Goal: Task Accomplishment & Management: Use online tool/utility

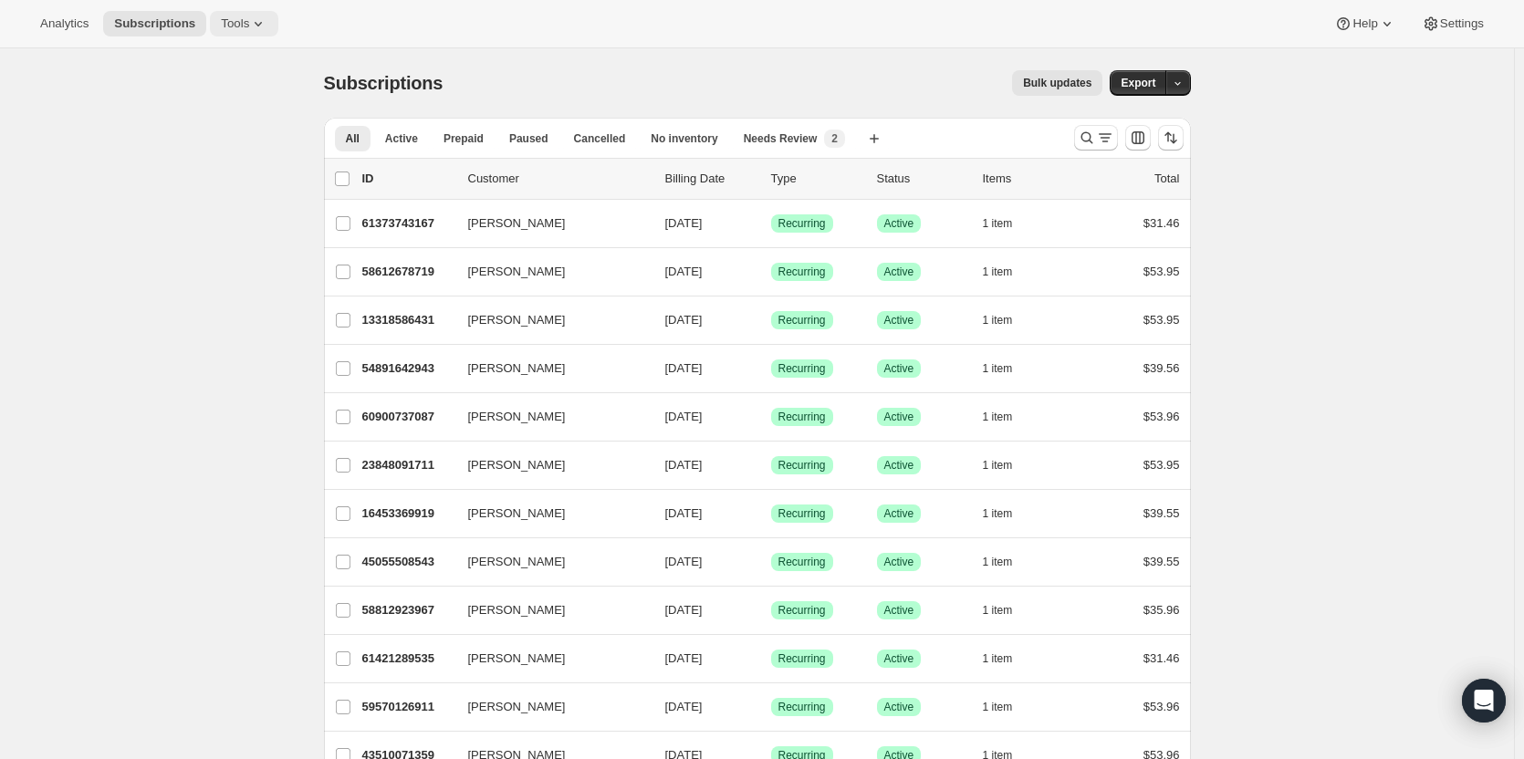
click at [232, 17] on span "Tools" at bounding box center [235, 23] width 28 height 15
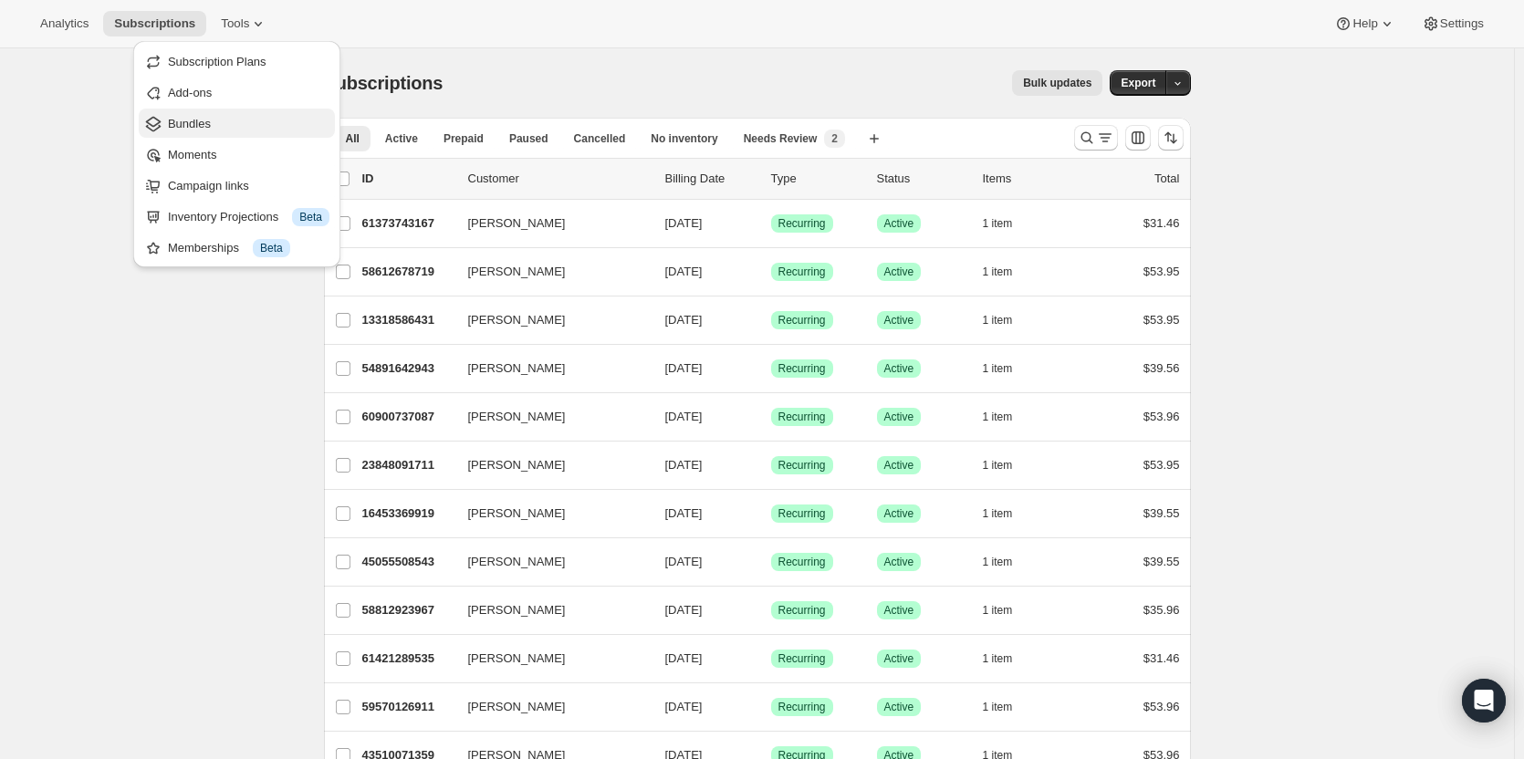
click at [223, 118] on span "Bundles" at bounding box center [249, 124] width 162 height 18
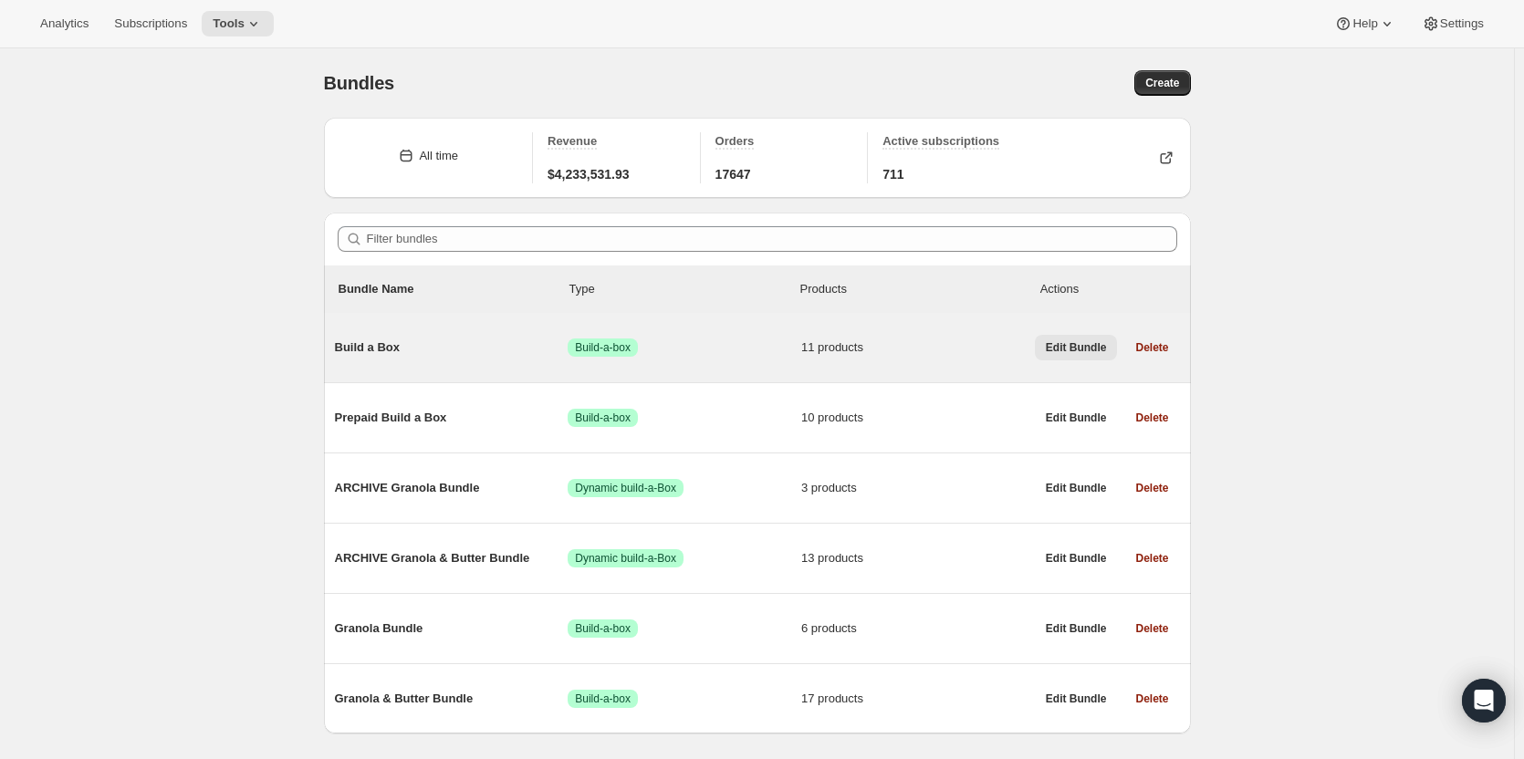
click at [1069, 350] on span "Edit Bundle" at bounding box center [1076, 347] width 61 height 15
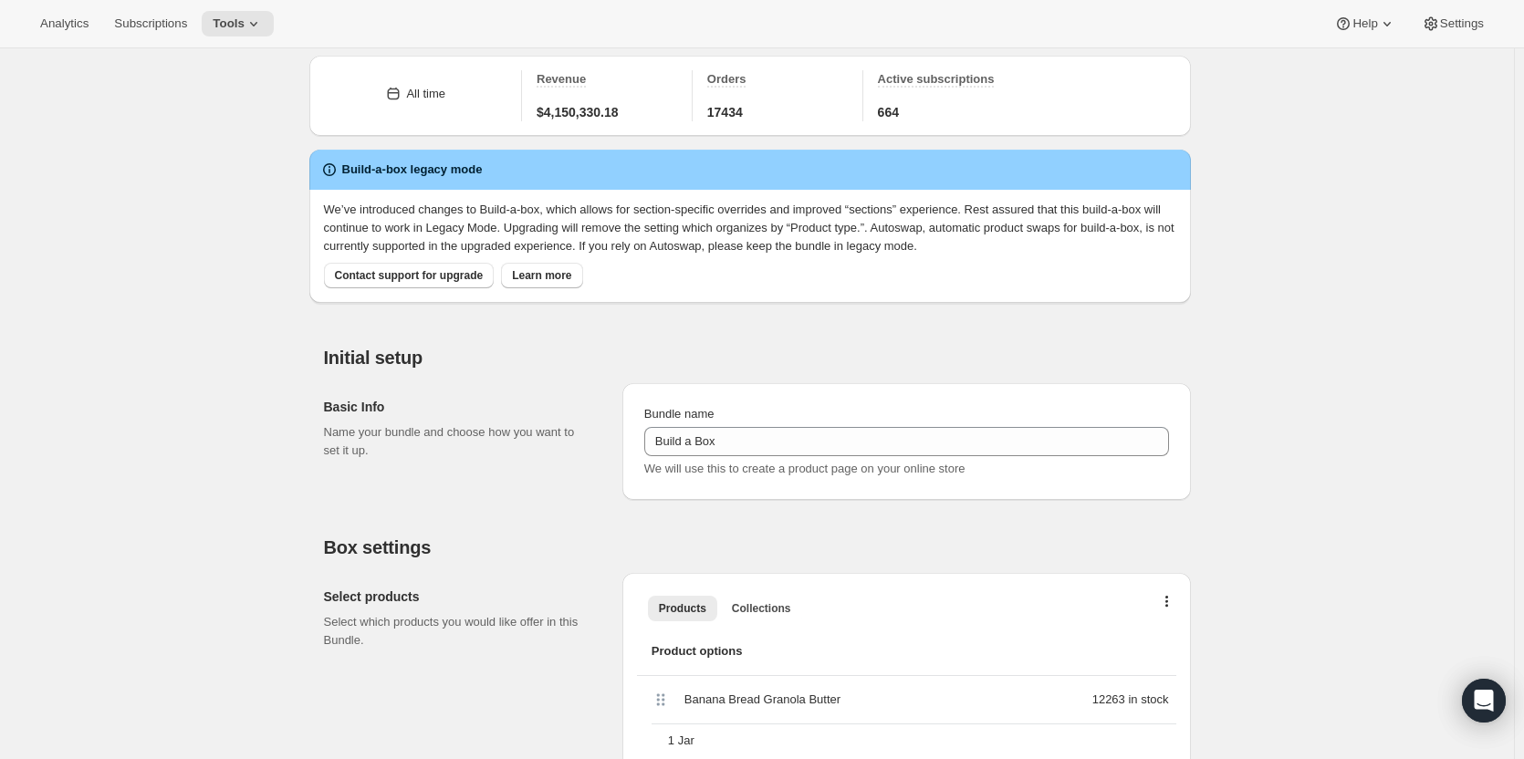
scroll to position [183, 0]
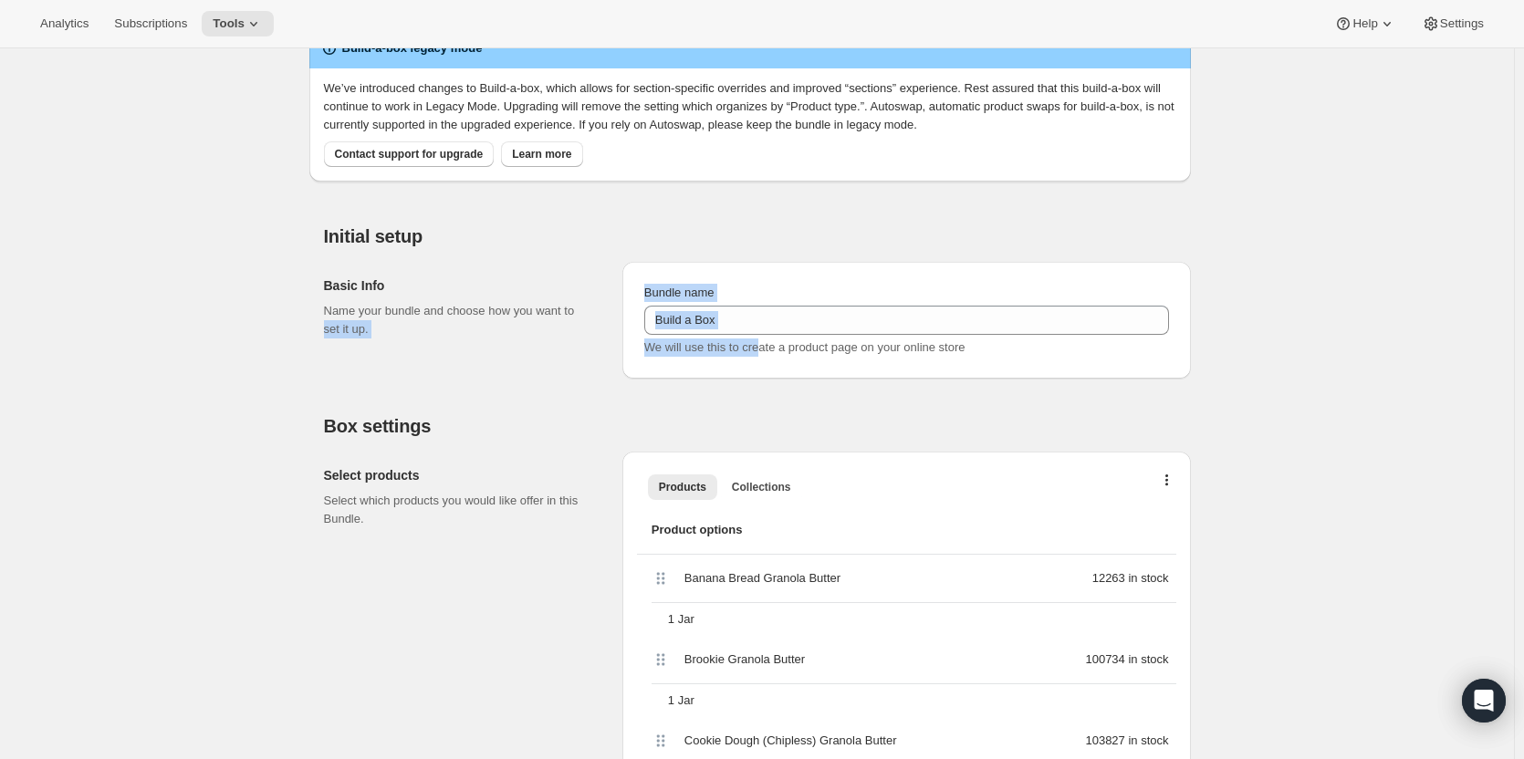
drag, startPoint x: 759, startPoint y: 337, endPoint x: 582, endPoint y: 316, distance: 178.3
click at [582, 316] on div "Basic Info Name your bundle and choose how you want to set it up. Bundle name B…" at bounding box center [757, 312] width 867 height 131
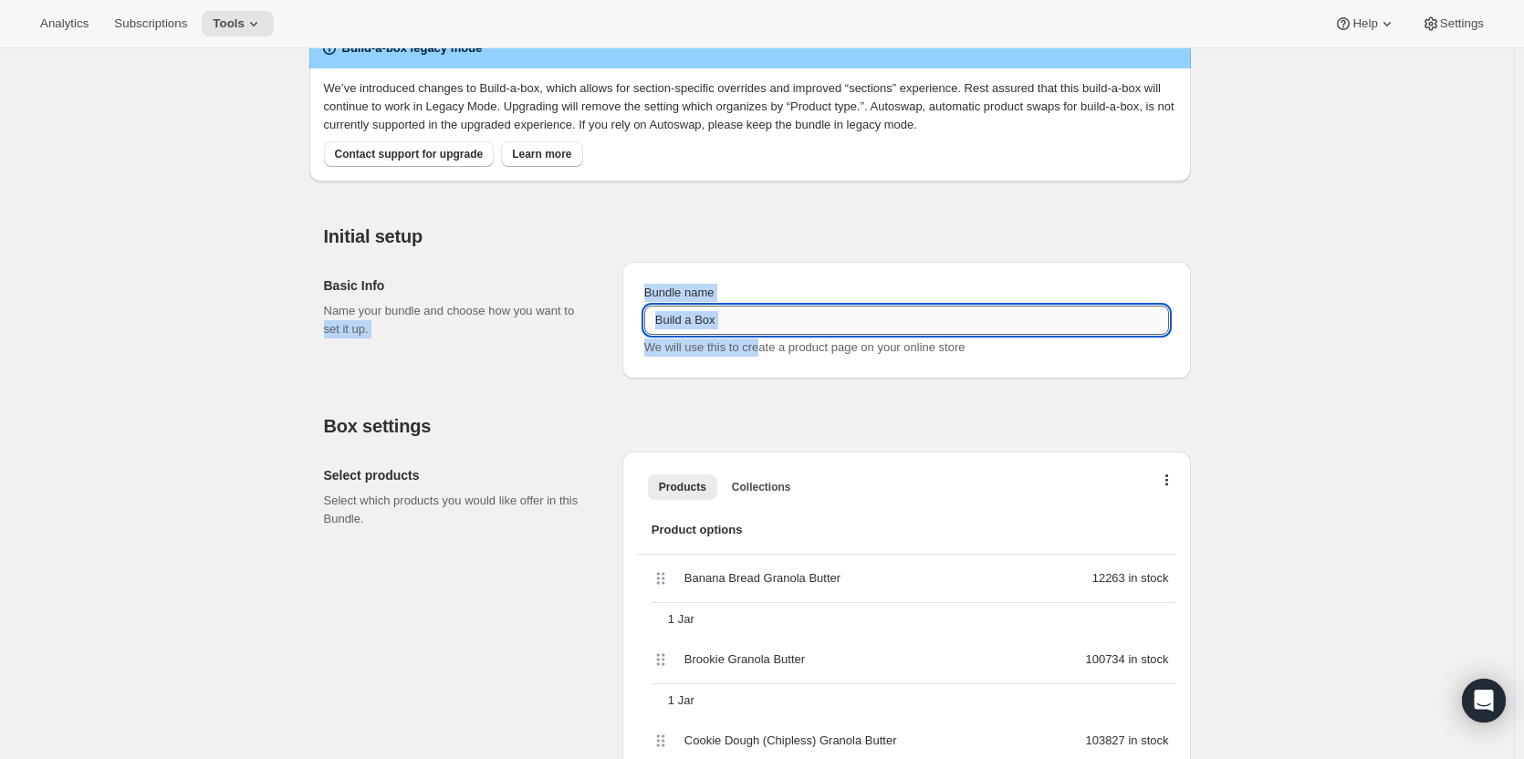
click at [676, 320] on input "Build a Box" at bounding box center [906, 320] width 525 height 29
click at [785, 322] on input "Granola Butter" at bounding box center [906, 320] width 525 height 29
type input "G"
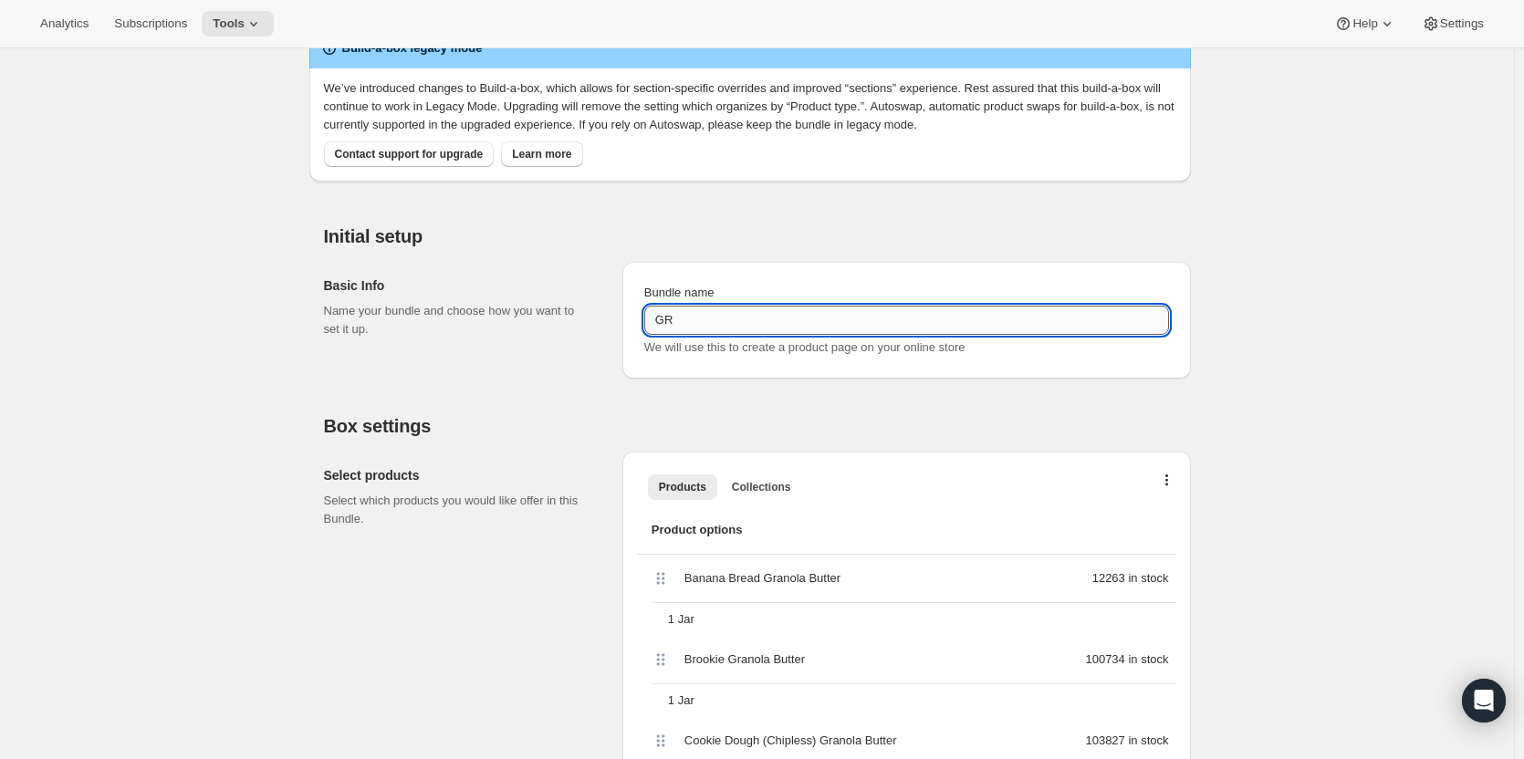
type input "G"
type input "Butter Bundle"
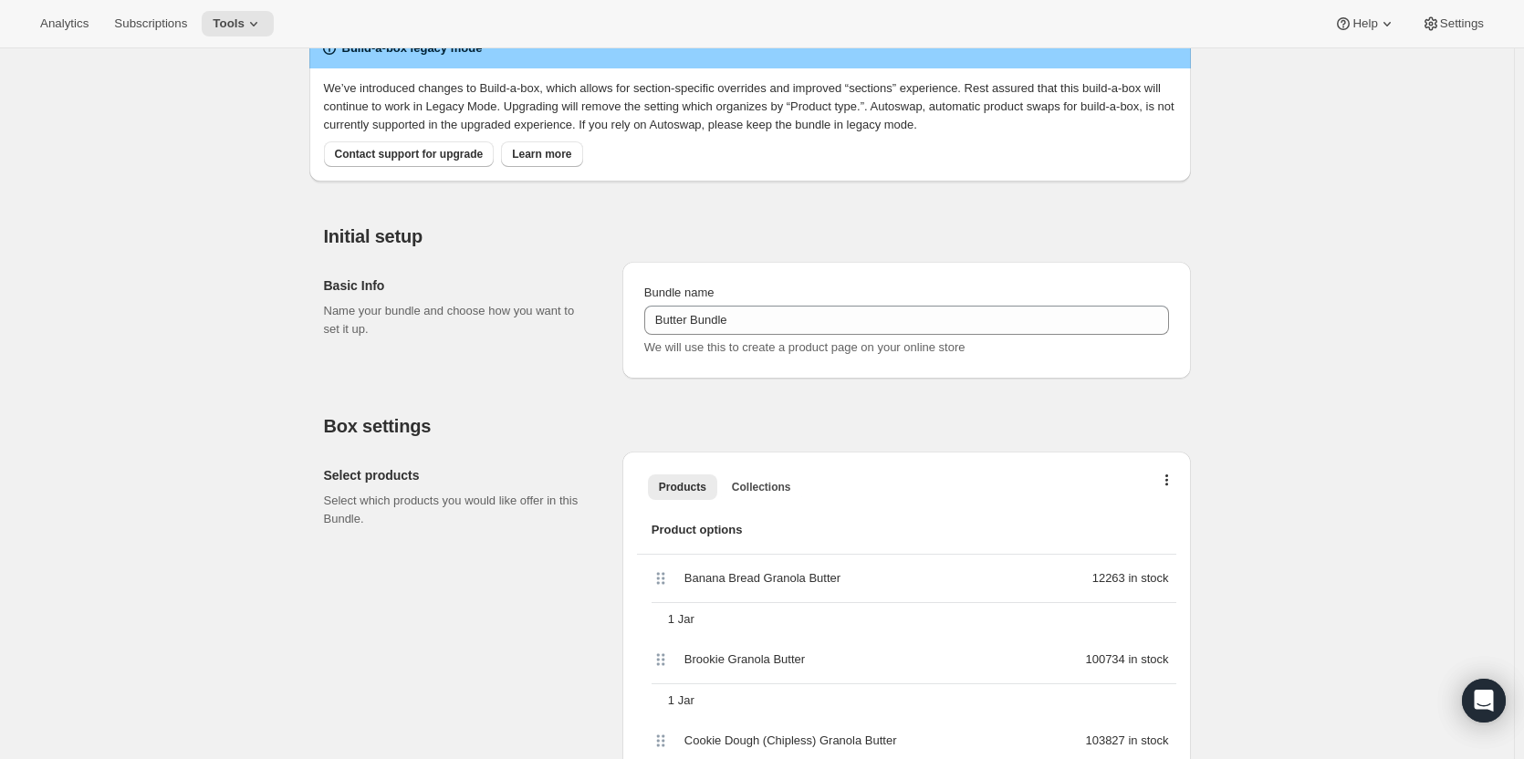
scroll to position [0, 0]
